Goal: Task Accomplishment & Management: Manage account settings

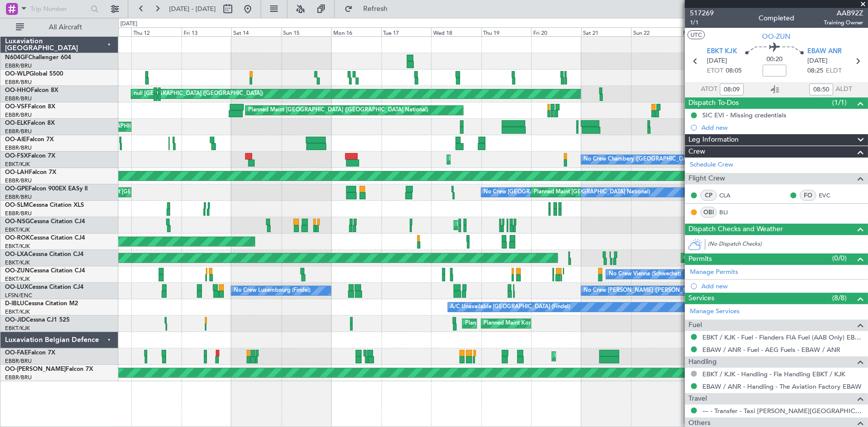
click at [7, 165] on div "Planned Maint Liege null Brussels (Brussels National) null Brussels (Brussels N…" at bounding box center [434, 223] width 868 height 410
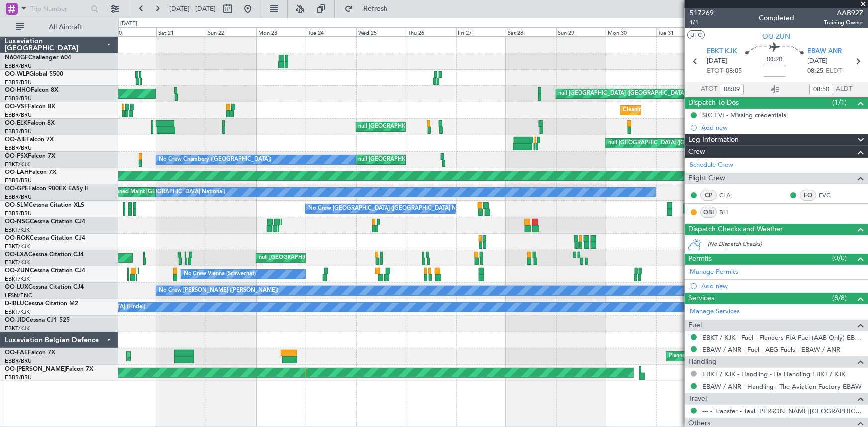
click at [0, 172] on div "null Brussels (Brussels National) null Brussels (Brussels National) Cleaning Br…" at bounding box center [434, 223] width 868 height 410
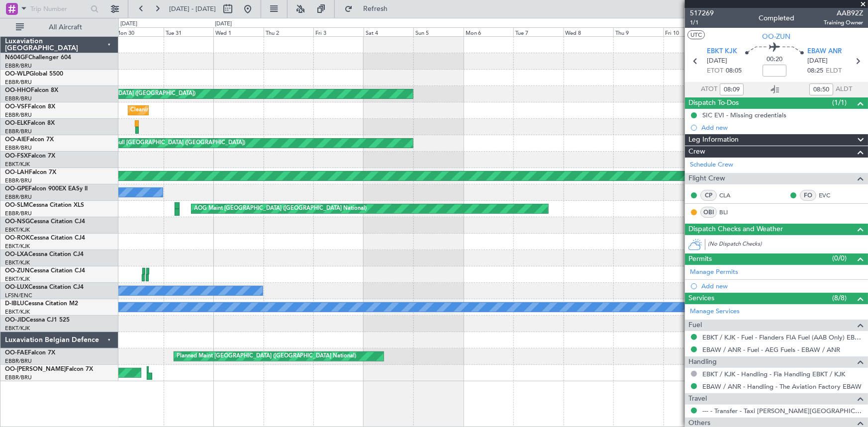
click at [0, 163] on div "null Brussels (Brussels National) Cleaning Brussels (Brussels National) null Br…" at bounding box center [434, 223] width 868 height 410
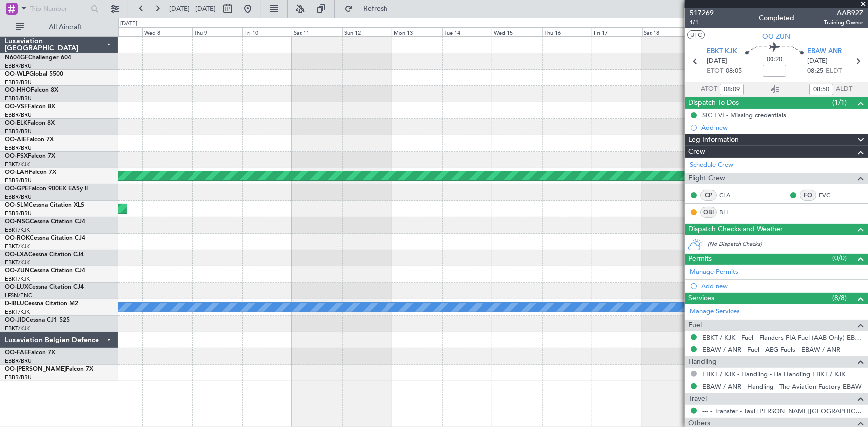
click at [93, 144] on div "null Brussels (Brussels National) null Brussels (Brussels National) Unplanned M…" at bounding box center [434, 223] width 868 height 410
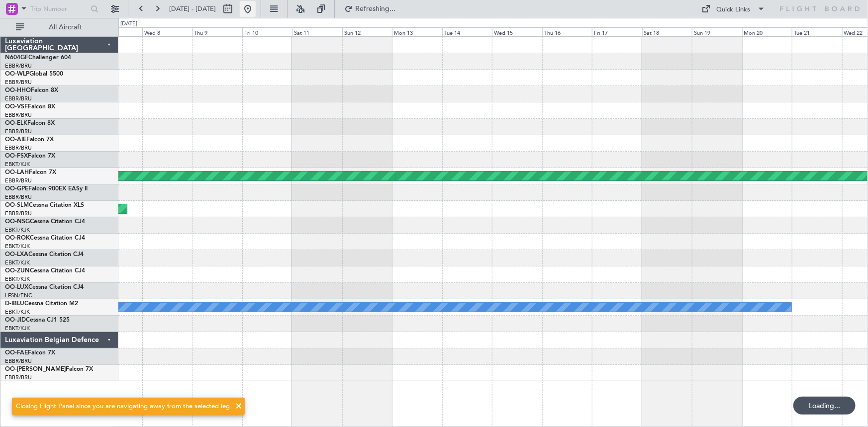
click at [256, 7] on button at bounding box center [248, 9] width 16 height 16
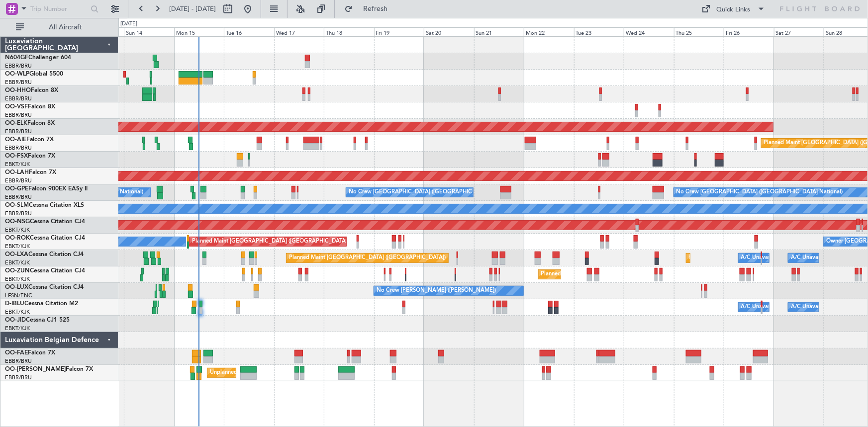
click at [231, 156] on div "Planned Maint Kortrijk-[GEOGRAPHIC_DATA]" at bounding box center [493, 160] width 750 height 16
click at [236, 10] on button at bounding box center [228, 9] width 16 height 16
select select "9"
select select "2025"
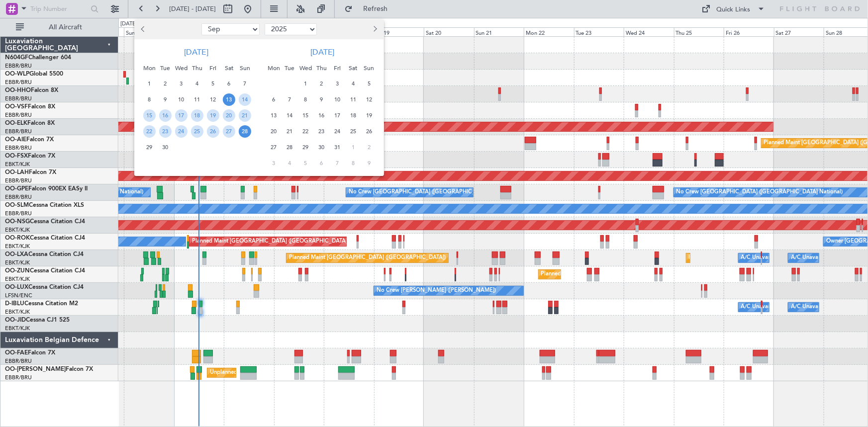
click at [142, 32] on button "Previous month" at bounding box center [143, 29] width 11 height 16
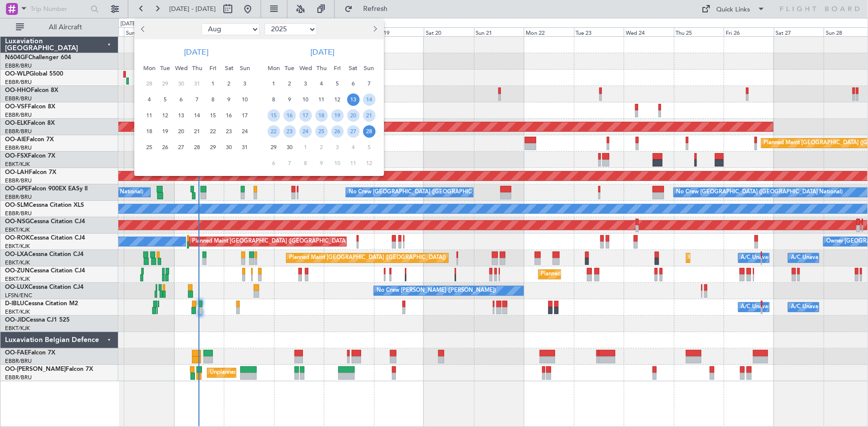
click at [142, 32] on button "Previous month" at bounding box center [143, 29] width 11 height 16
select select "6"
click at [240, 114] on span "15" at bounding box center [245, 115] width 12 height 12
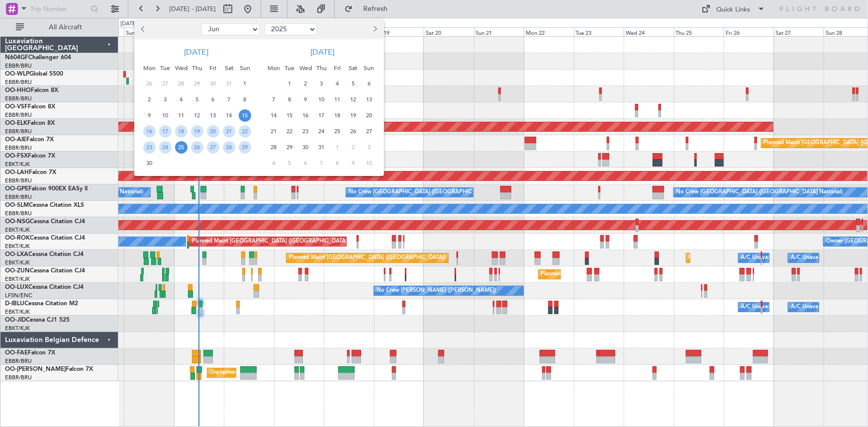
click at [181, 144] on span "25" at bounding box center [181, 147] width 12 height 12
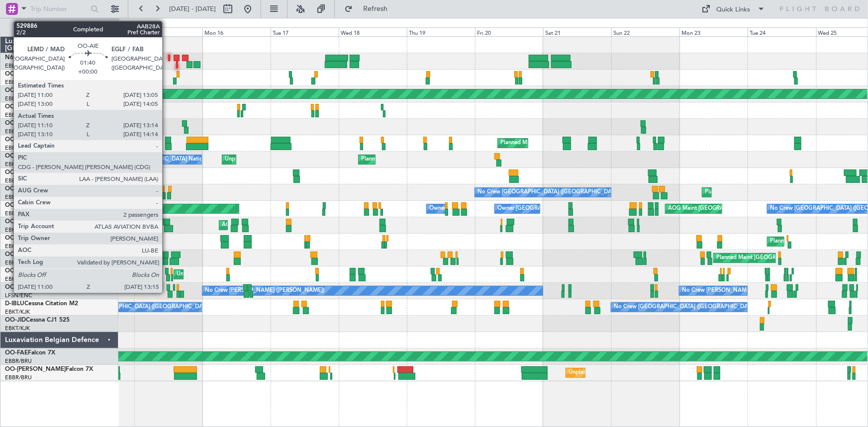
click at [167, 144] on div at bounding box center [168, 146] width 6 height 7
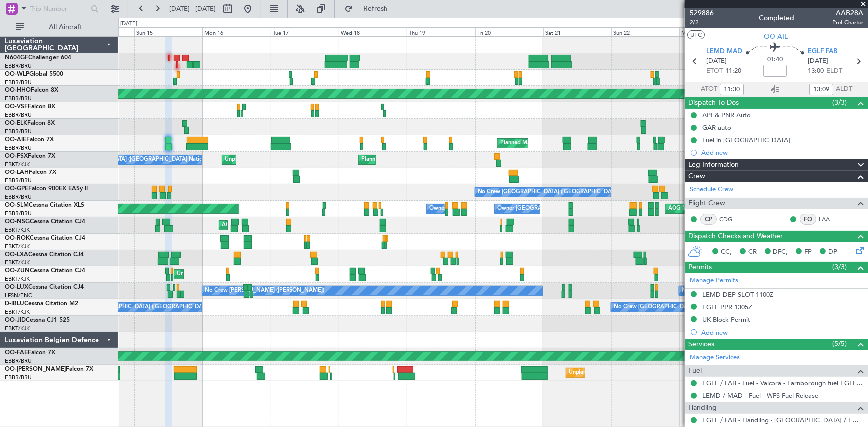
click at [89, 258] on div "Planned Maint Geneva (Cointrin) A/C Unavailable Brussels (Brussels National) Pl…" at bounding box center [434, 223] width 868 height 410
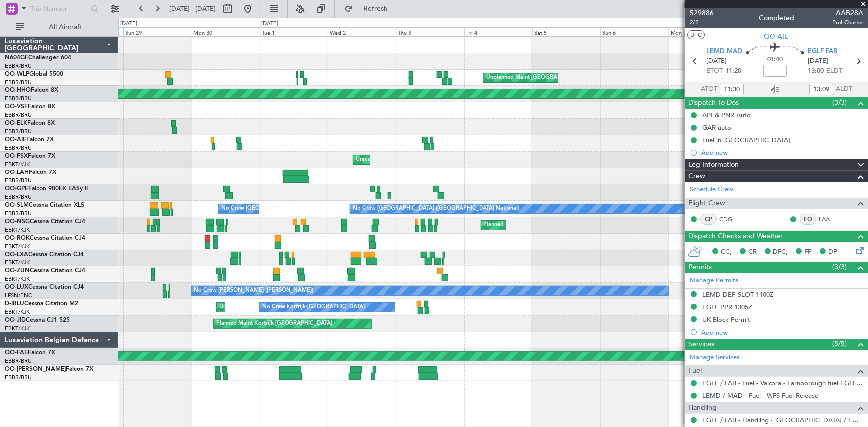
click at [0, 178] on div "Unplanned Maint Basel-Mulhouse Planned Maint Geneva (Cointrin) Unplanned Maint …" at bounding box center [434, 223] width 868 height 410
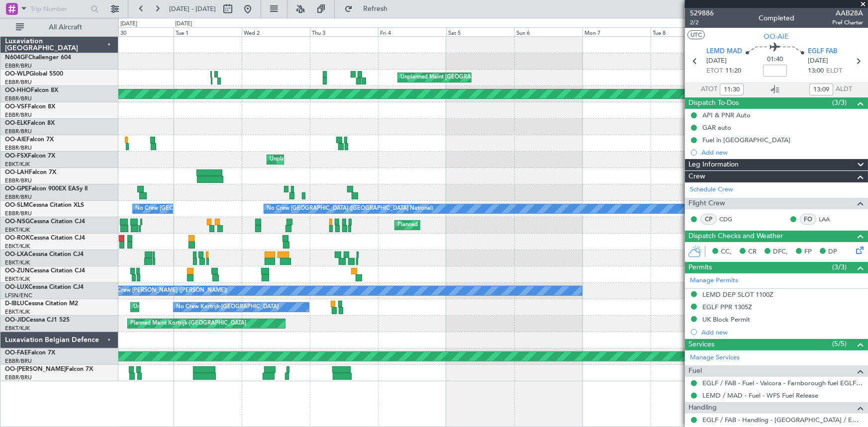
click at [367, 232] on div "Unplanned Maint Basel-Mulhouse Planned Maint Geneva (Cointrin) Unplanned Maint …" at bounding box center [493, 209] width 750 height 345
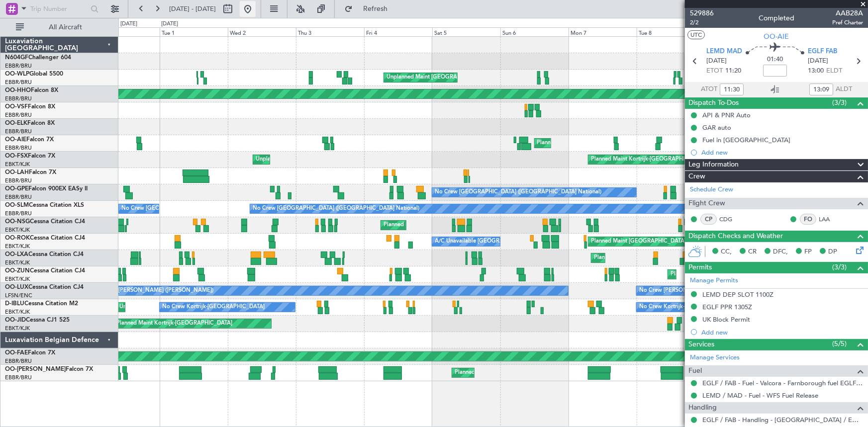
click at [256, 12] on button at bounding box center [248, 9] width 16 height 16
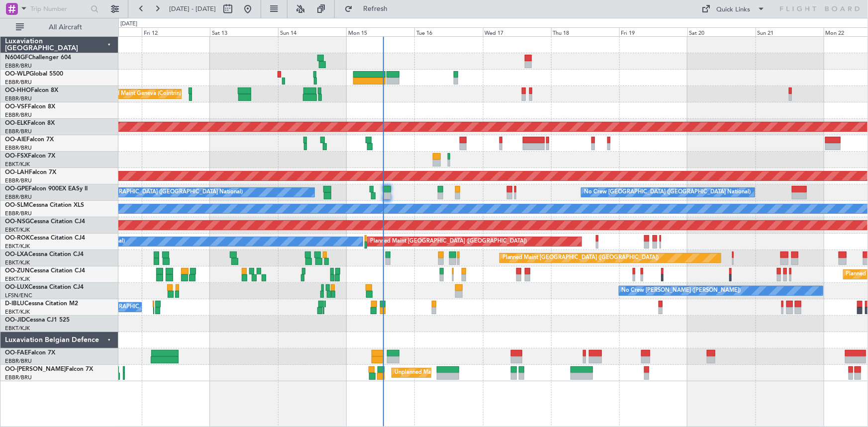
click at [439, 335] on div at bounding box center [493, 340] width 750 height 16
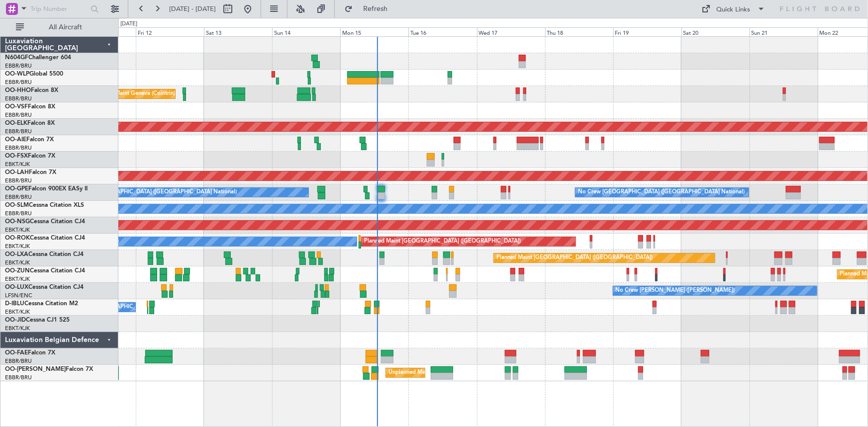
click at [388, 261] on div "Planned Maint Paris (Le Bourget) Planned Maint Brussels (Brussels National) Pla…" at bounding box center [493, 258] width 750 height 16
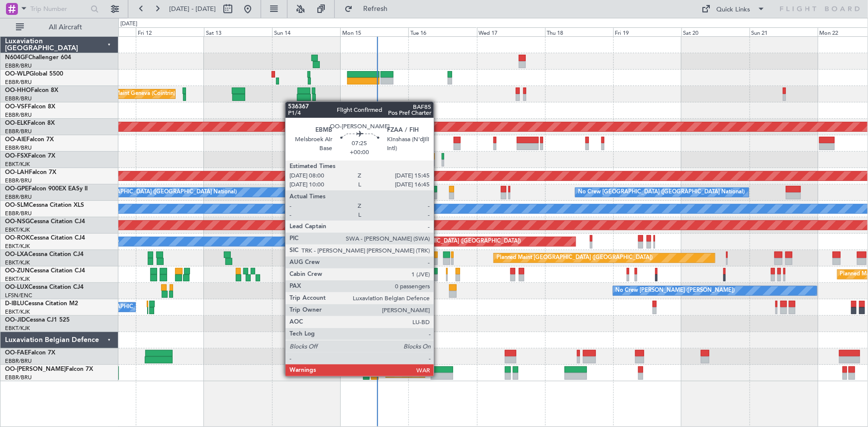
click at [438, 376] on div at bounding box center [442, 376] width 22 height 7
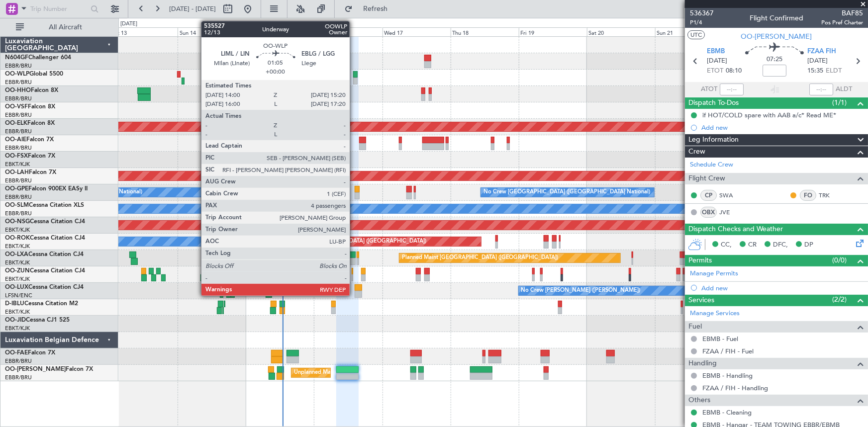
click at [354, 81] on div at bounding box center [355, 81] width 4 height 7
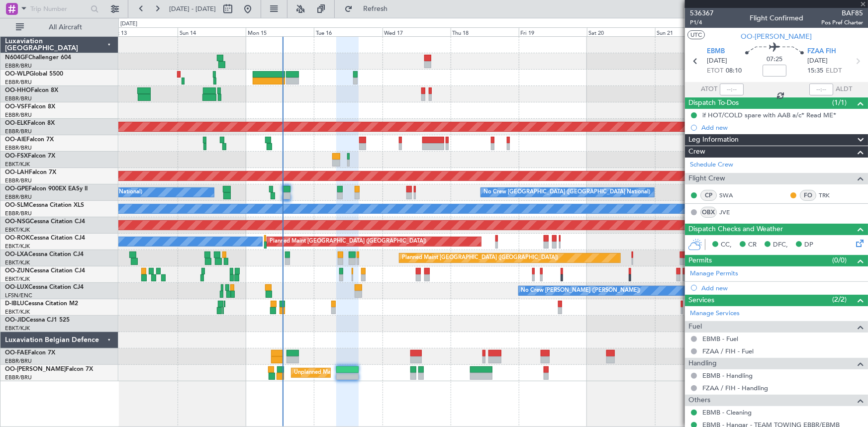
type input "4"
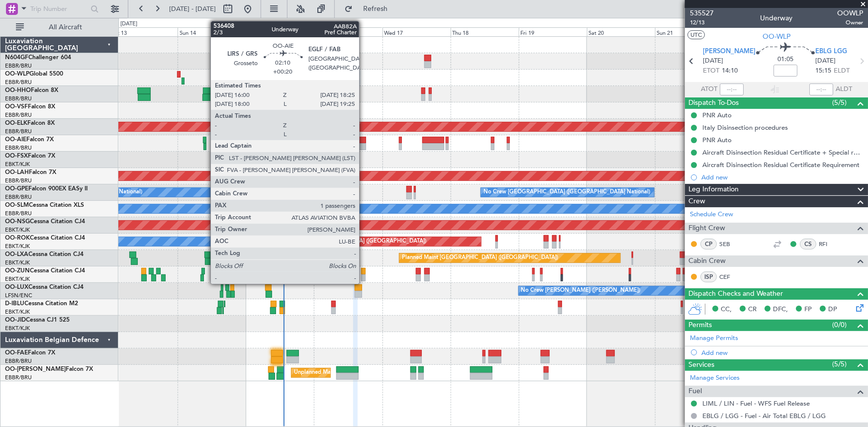
click at [364, 149] on div at bounding box center [362, 146] width 7 height 7
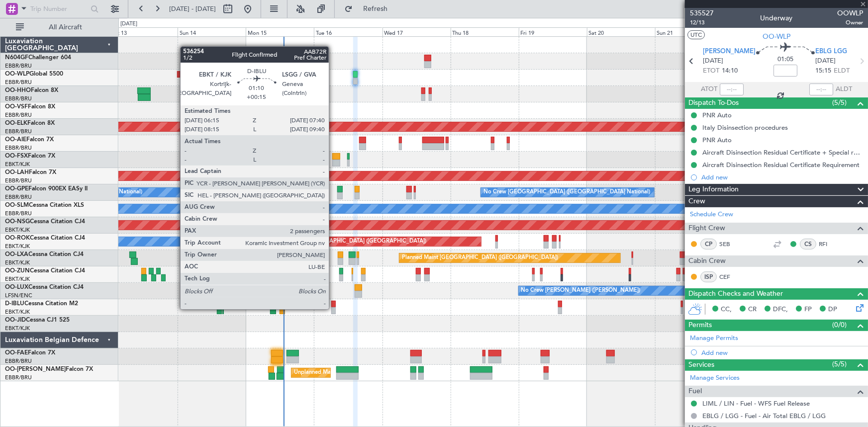
type input "+00:20"
type input "1"
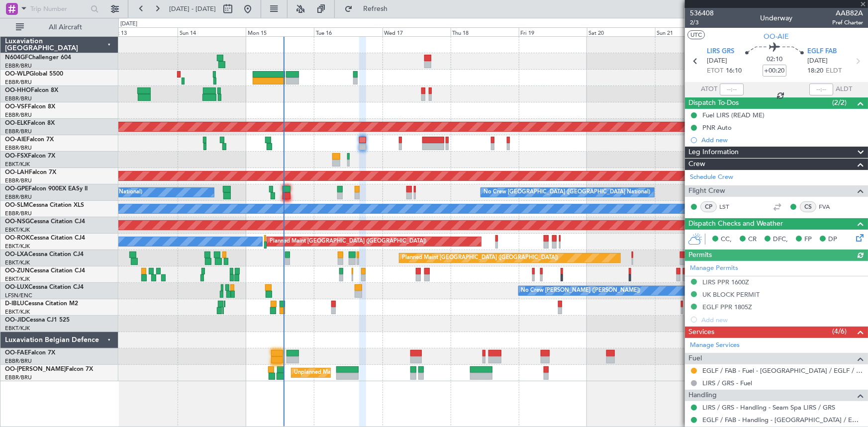
click at [328, 309] on div "No Crew [GEOGRAPHIC_DATA] ([GEOGRAPHIC_DATA] National) A/C Unavailable [GEOGRAP…" at bounding box center [493, 308] width 750 height 16
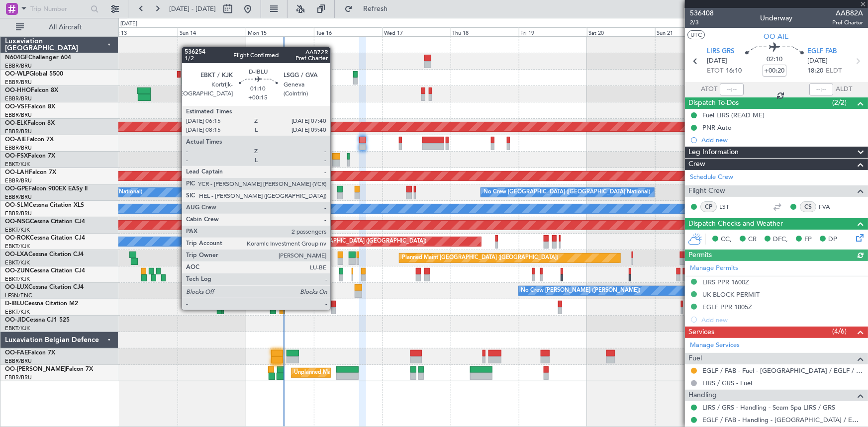
click at [335, 309] on div at bounding box center [333, 311] width 4 height 7
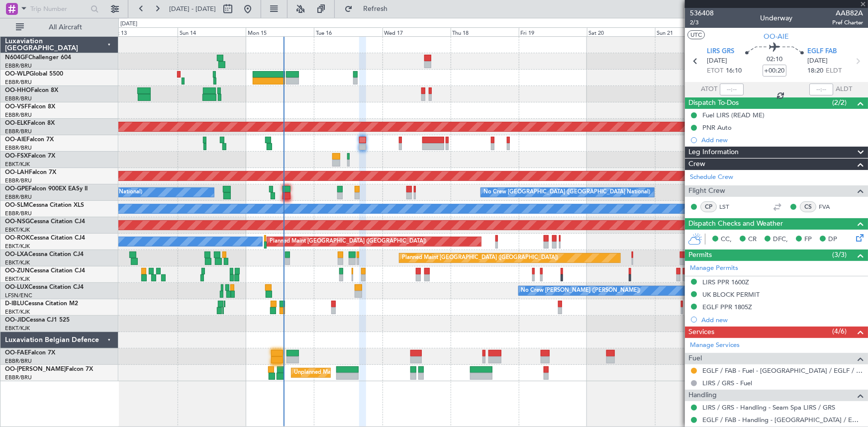
type input "+00:15"
type input "2"
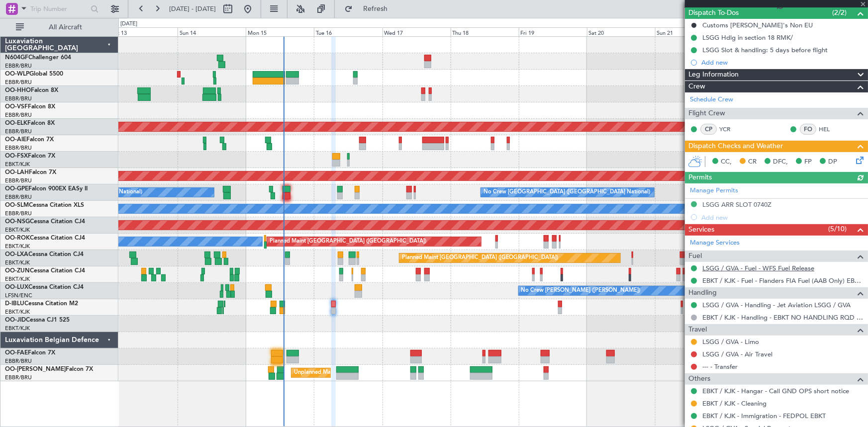
scroll to position [135, 0]
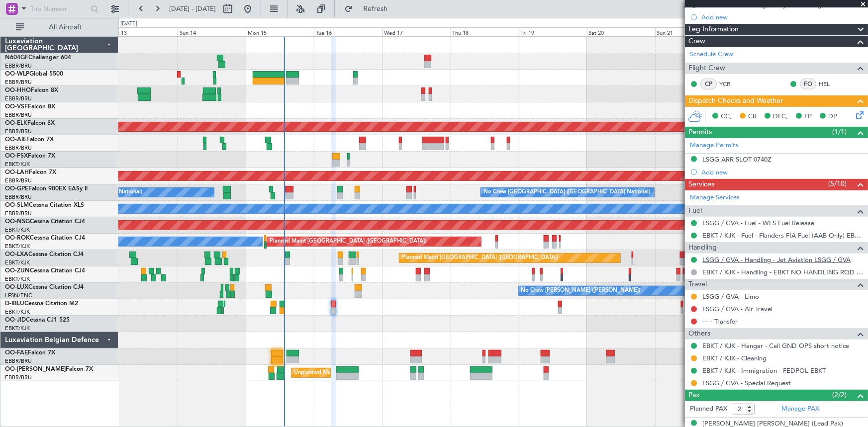
click at [802, 261] on link "LSGG / GVA - Handling - Jet Aviation LSGG / GVA" at bounding box center [777, 260] width 148 height 8
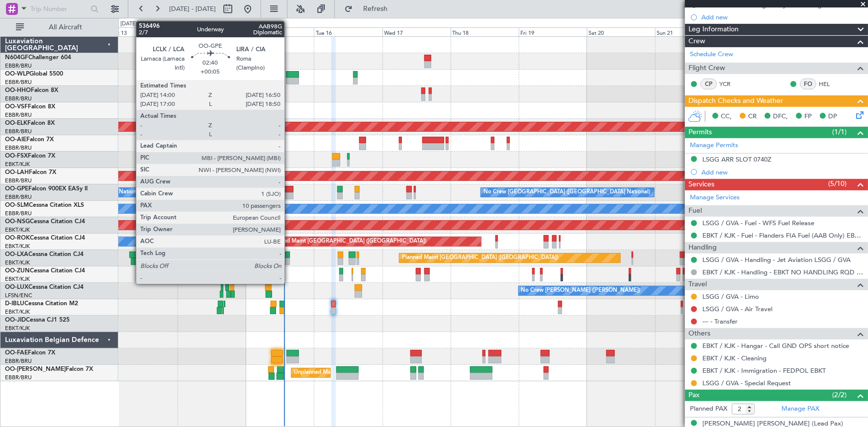
click at [289, 195] on div at bounding box center [289, 196] width 8 height 7
type input "+00:05"
type input "10"
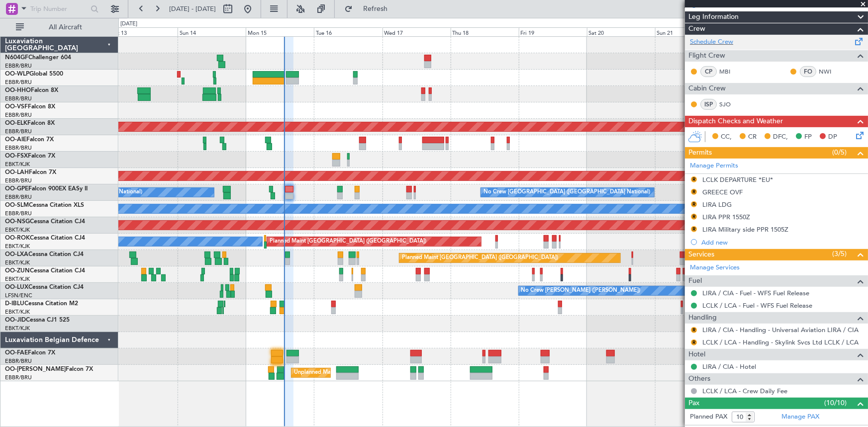
scroll to position [0, 0]
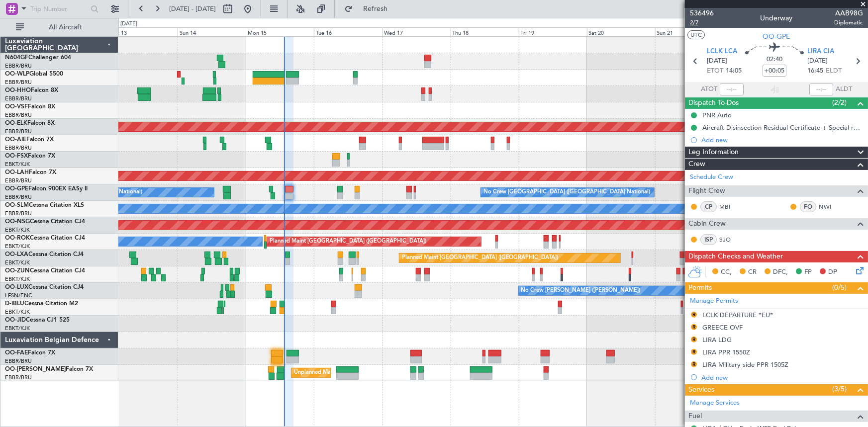
click at [696, 21] on span "2/7" at bounding box center [702, 22] width 24 height 8
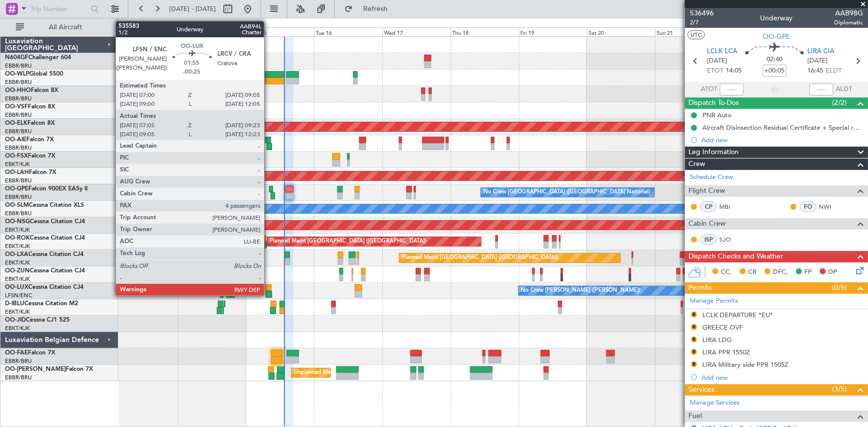
click at [269, 293] on div at bounding box center [269, 294] width 7 height 7
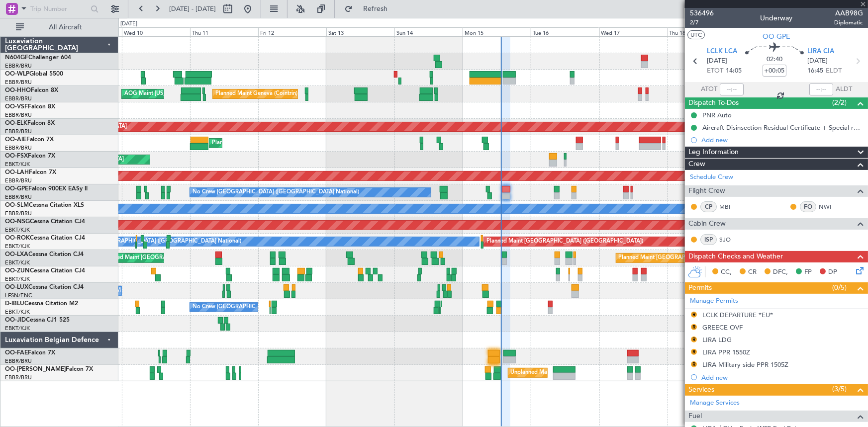
type input "-00:25"
type input "07:10"
type input "09:18"
type input "4"
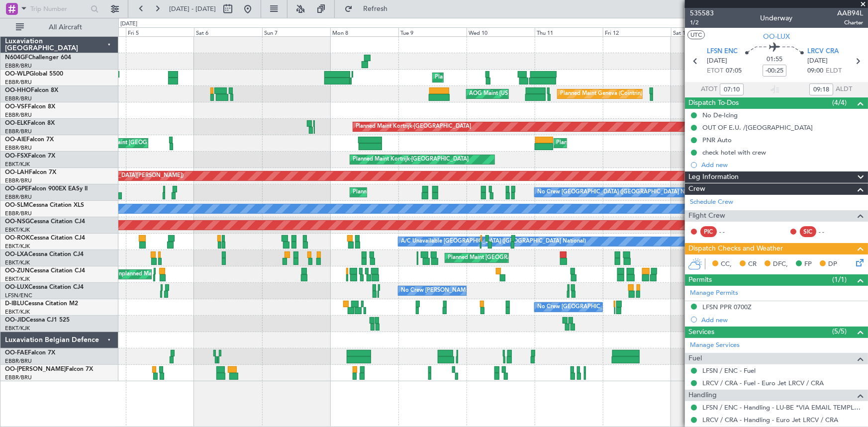
click at [762, 315] on fb-app "[DATE] - [DATE] Refresh Quick Links All Aircraft Planned Maint Liege Planned Ma…" at bounding box center [434, 217] width 868 height 420
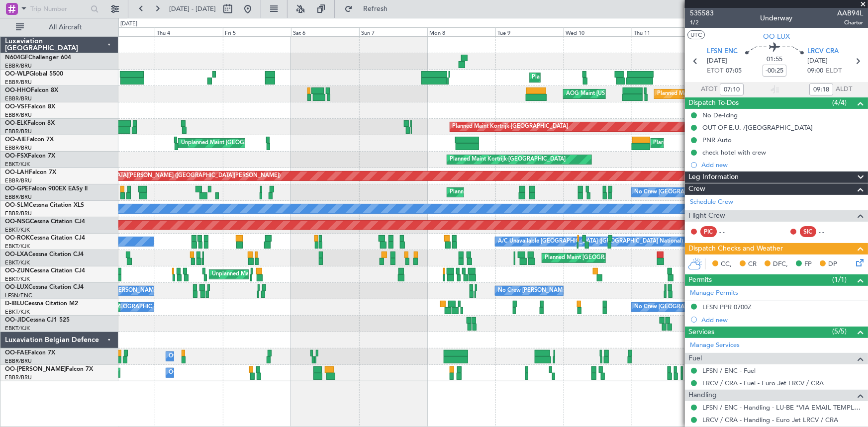
click at [868, 309] on html "[DATE] - [DATE] Refresh Quick Links All Aircraft Planned Maint Liege Planned Ma…" at bounding box center [434, 213] width 868 height 427
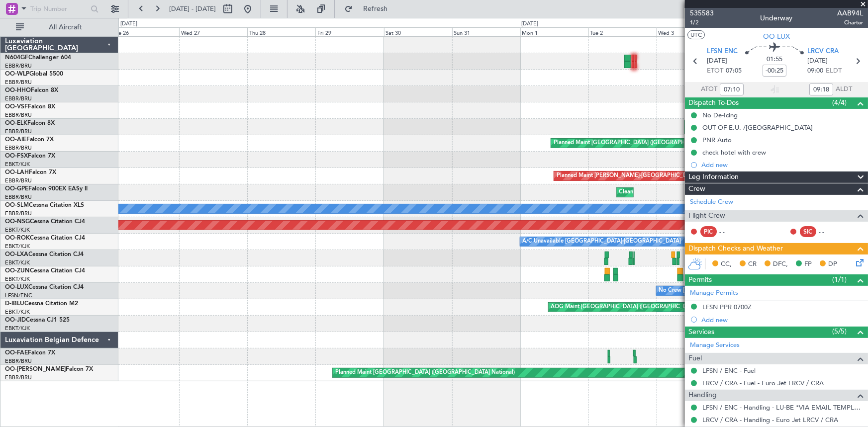
click at [868, 309] on html "[DATE] - [DATE] Refresh Quick Links All Aircraft Planned Maint [GEOGRAPHIC_DATA…" at bounding box center [434, 213] width 868 height 427
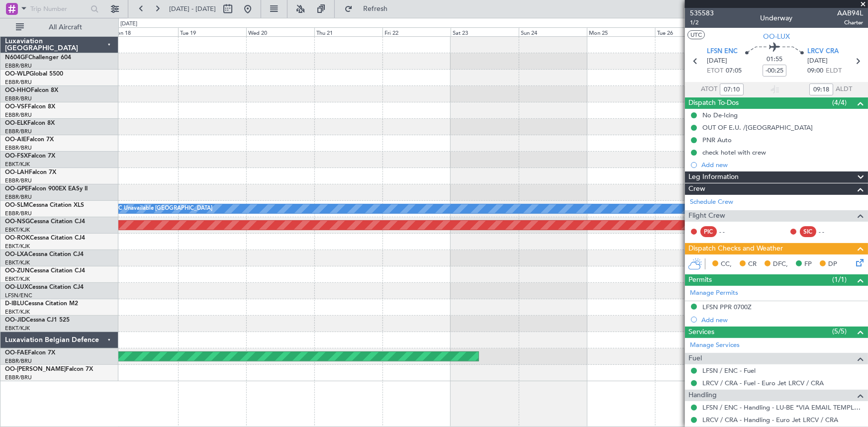
click at [784, 290] on body "[DATE] - [DATE] Refresh Quick Links All Aircraft A/C Unavailable [GEOGRAPHIC_DA…" at bounding box center [434, 213] width 868 height 427
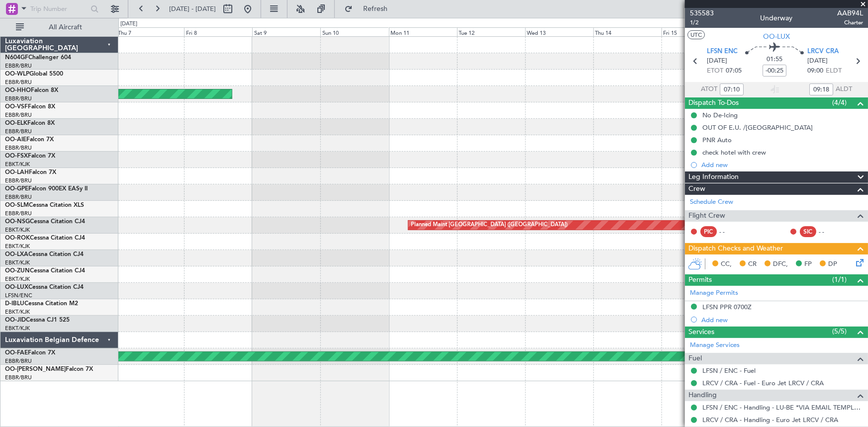
click at [767, 312] on fb-app "[DATE] - [DATE] Refresh Quick Links All Aircraft Planned Maint Geneva ([GEOGRAP…" at bounding box center [434, 217] width 868 height 420
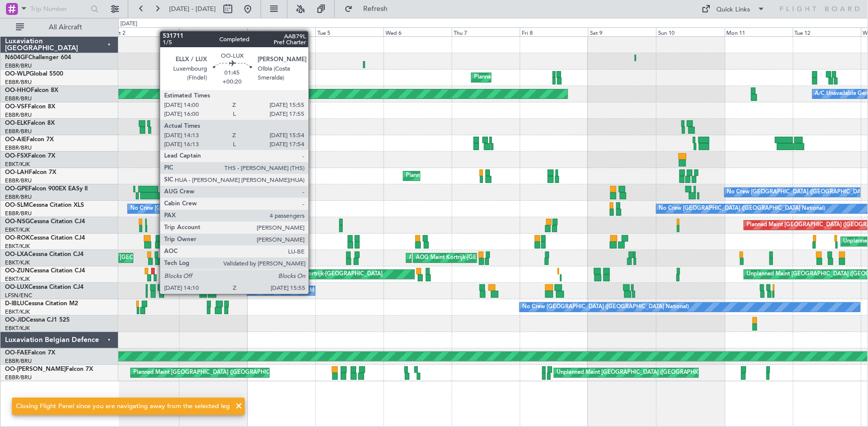
click at [155, 293] on div at bounding box center [153, 294] width 5 height 7
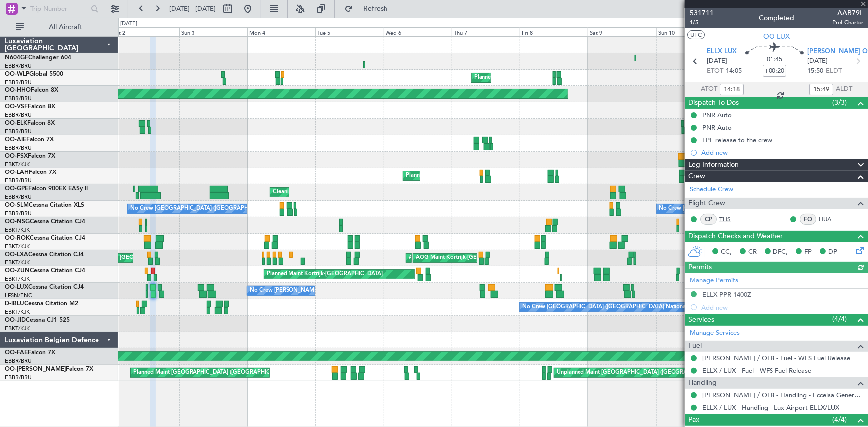
click at [723, 220] on link "THS" at bounding box center [731, 219] width 22 height 9
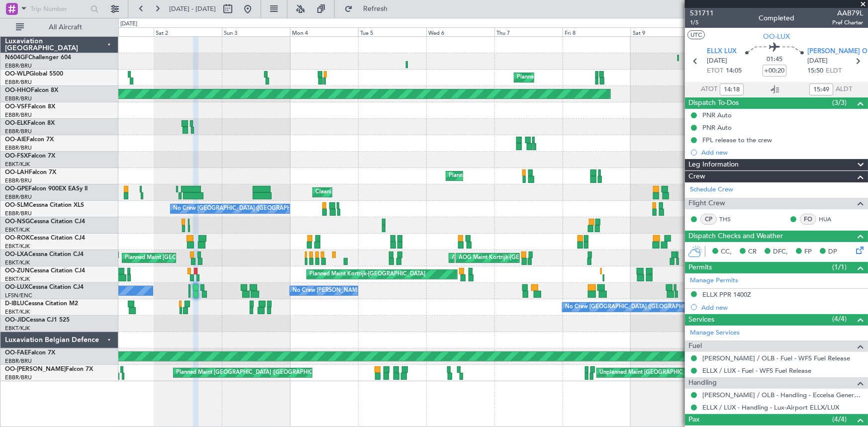
click at [248, 171] on div "Planned Maint Milan (Linate) Planned Maint Geneva ([GEOGRAPHIC_DATA]) A/C Unava…" at bounding box center [493, 209] width 750 height 345
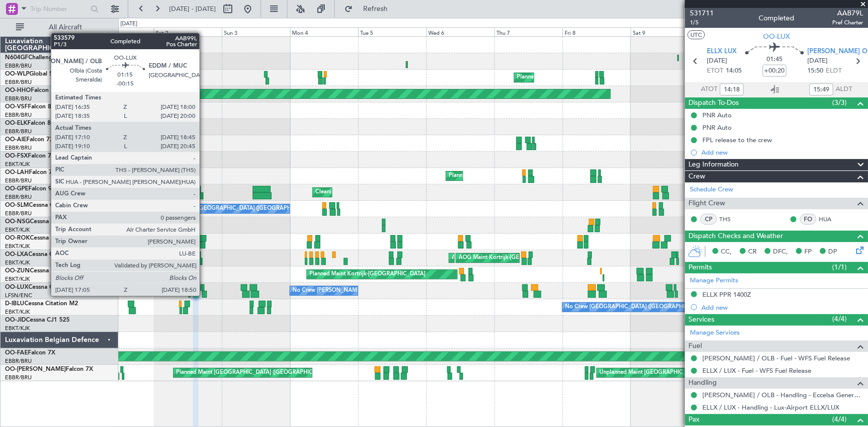
click at [204, 295] on div at bounding box center [204, 294] width 5 height 7
type input "-00:15"
type input "17:15"
type input "18:40"
type input "0"
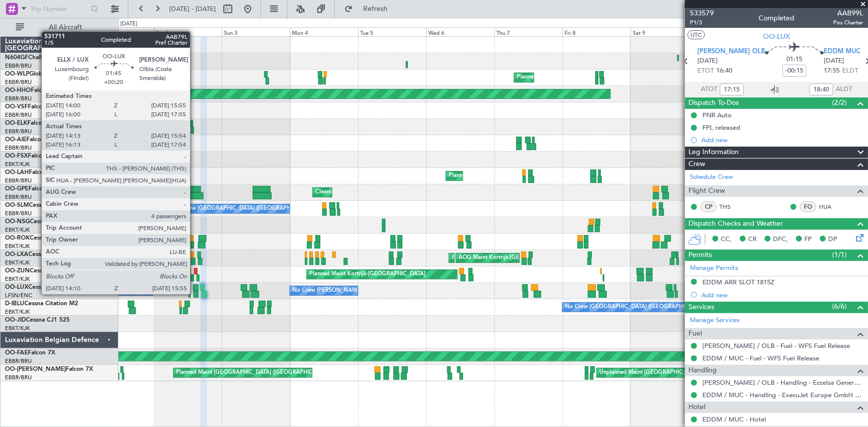
click at [195, 294] on div at bounding box center [196, 294] width 5 height 7
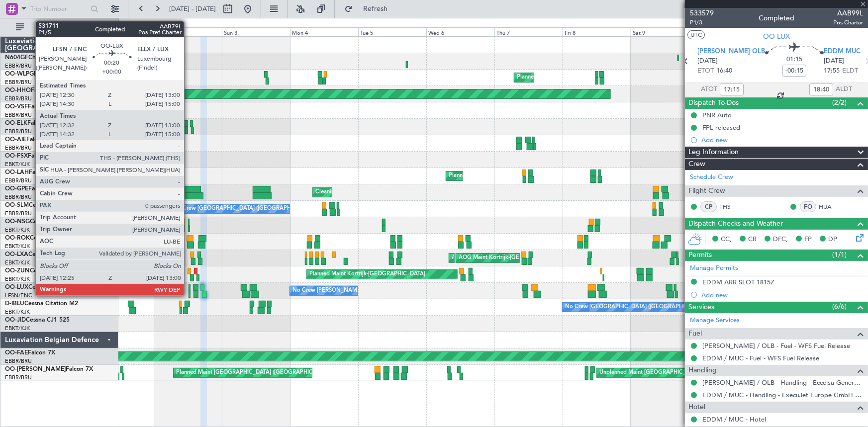
click at [189, 294] on div at bounding box center [190, 294] width 2 height 7
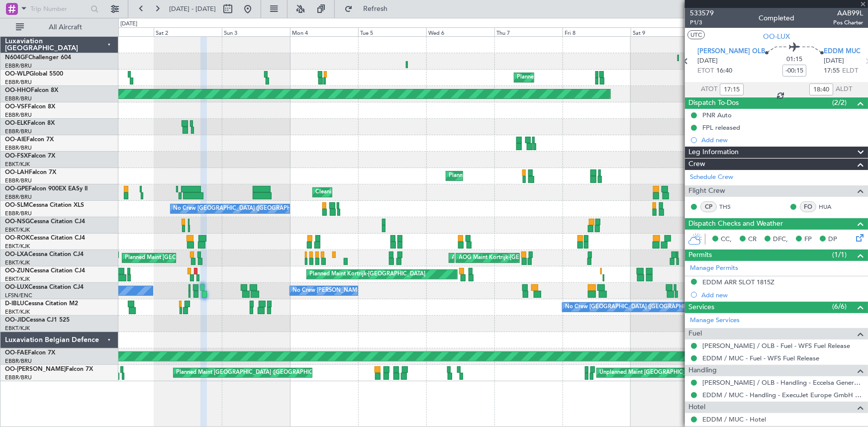
type input "12:37"
type input "12:55"
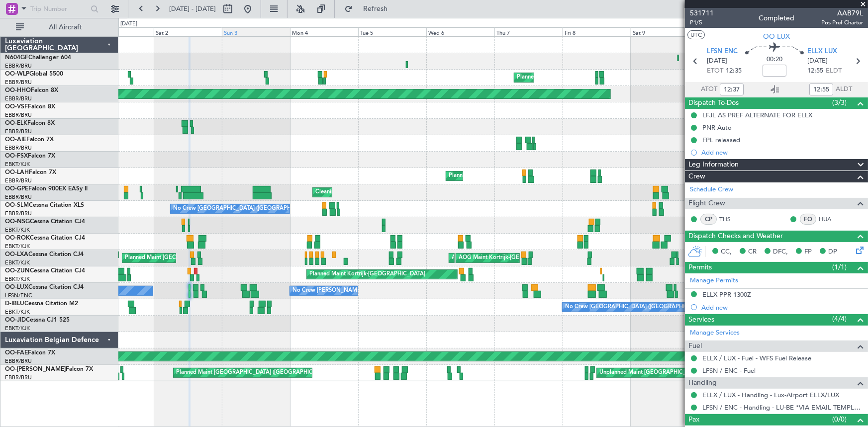
drag, startPoint x: 279, startPoint y: 7, endPoint x: 253, endPoint y: 32, distance: 35.5
click at [256, 7] on button at bounding box center [248, 9] width 16 height 16
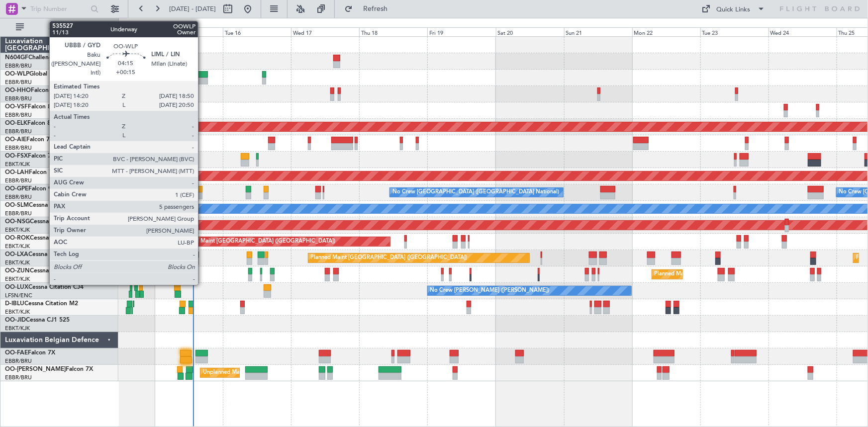
click at [204, 72] on div at bounding box center [201, 74] width 13 height 7
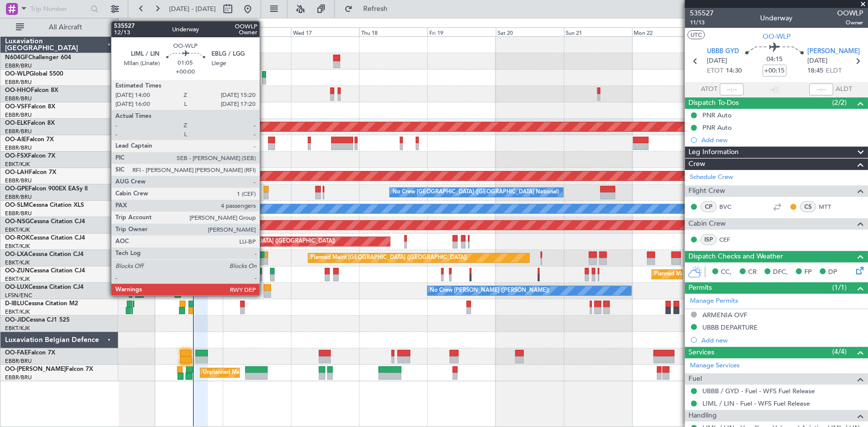
click at [264, 80] on div at bounding box center [264, 81] width 4 height 7
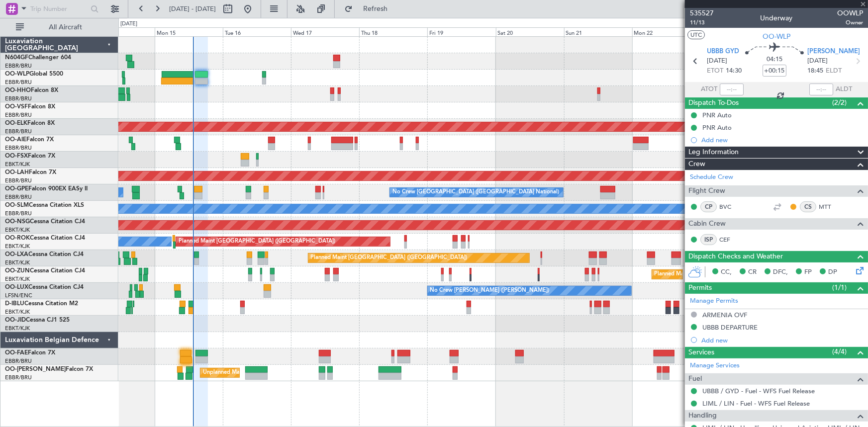
type input "4"
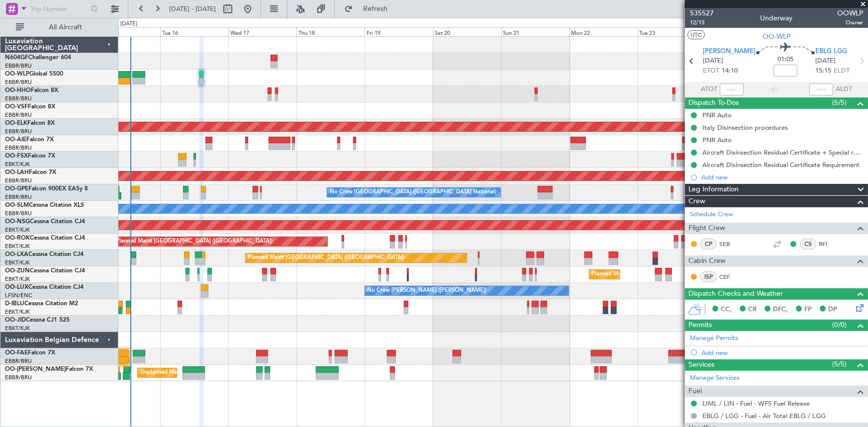
click at [446, 336] on div "Planned Maint Kortrijk-[GEOGRAPHIC_DATA] Planned Maint [GEOGRAPHIC_DATA] ([GEOG…" at bounding box center [493, 209] width 750 height 345
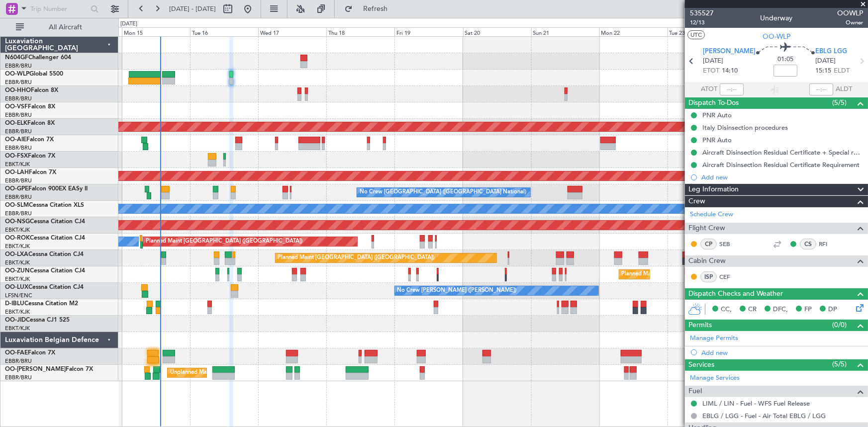
click at [571, 94] on div "Planned Maint Geneva (Cointrin)" at bounding box center [493, 94] width 750 height 16
click at [164, 70] on div at bounding box center [493, 78] width 750 height 16
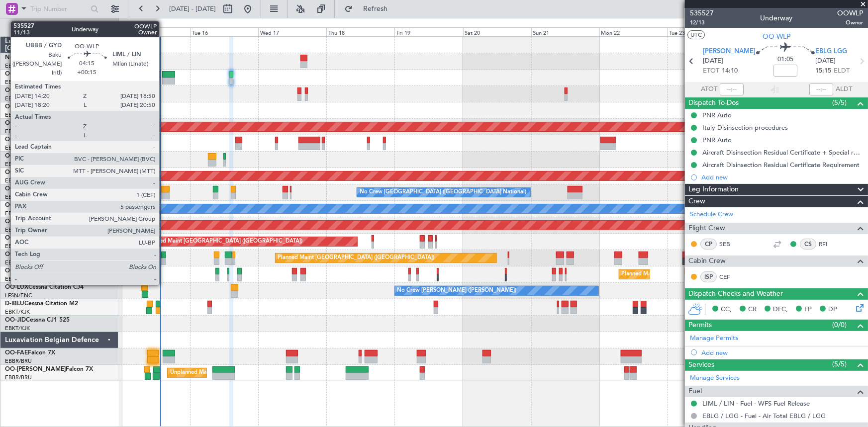
click at [164, 81] on div at bounding box center [168, 81] width 13 height 7
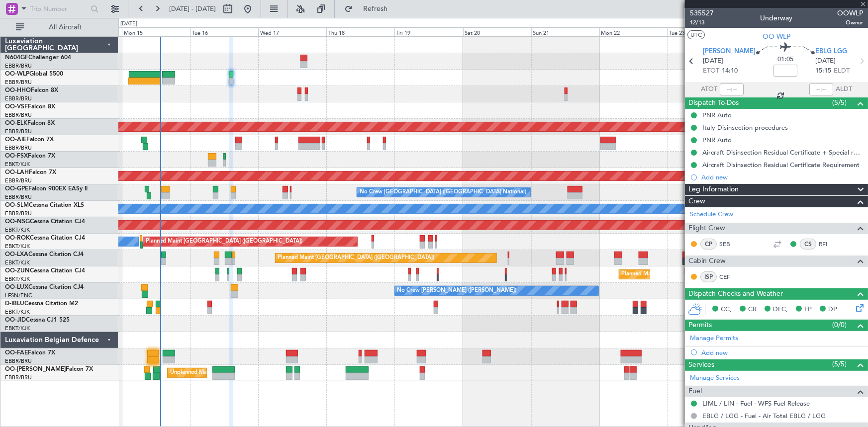
type input "+00:15"
type input "5"
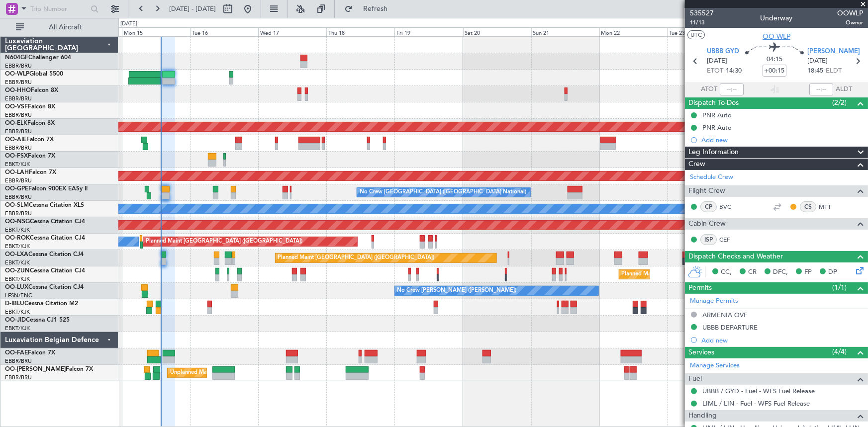
click at [763, 32] on span "OO-WLP" at bounding box center [777, 36] width 28 height 10
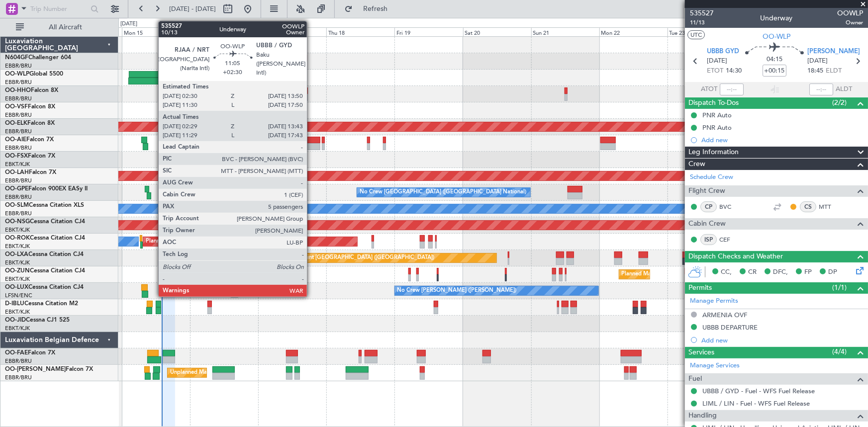
click at [153, 77] on div at bounding box center [145, 74] width 32 height 7
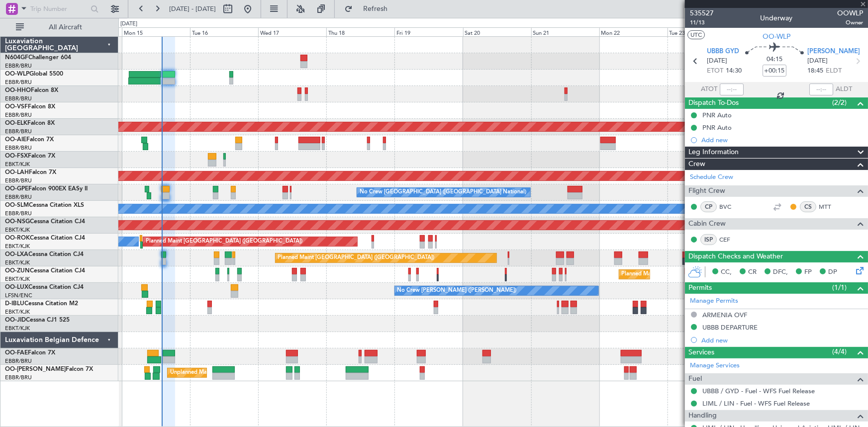
type input "+02:30"
type input "02:39"
type input "13:38"
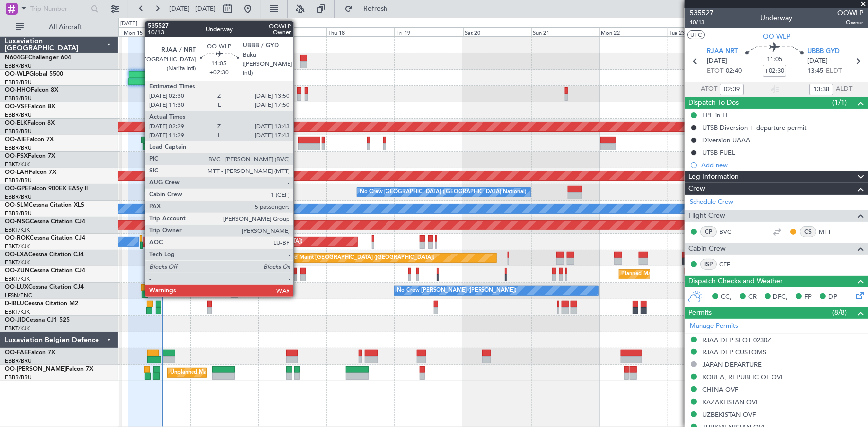
click at [140, 80] on div at bounding box center [144, 81] width 32 height 7
